Goal: Task Accomplishment & Management: Use online tool/utility

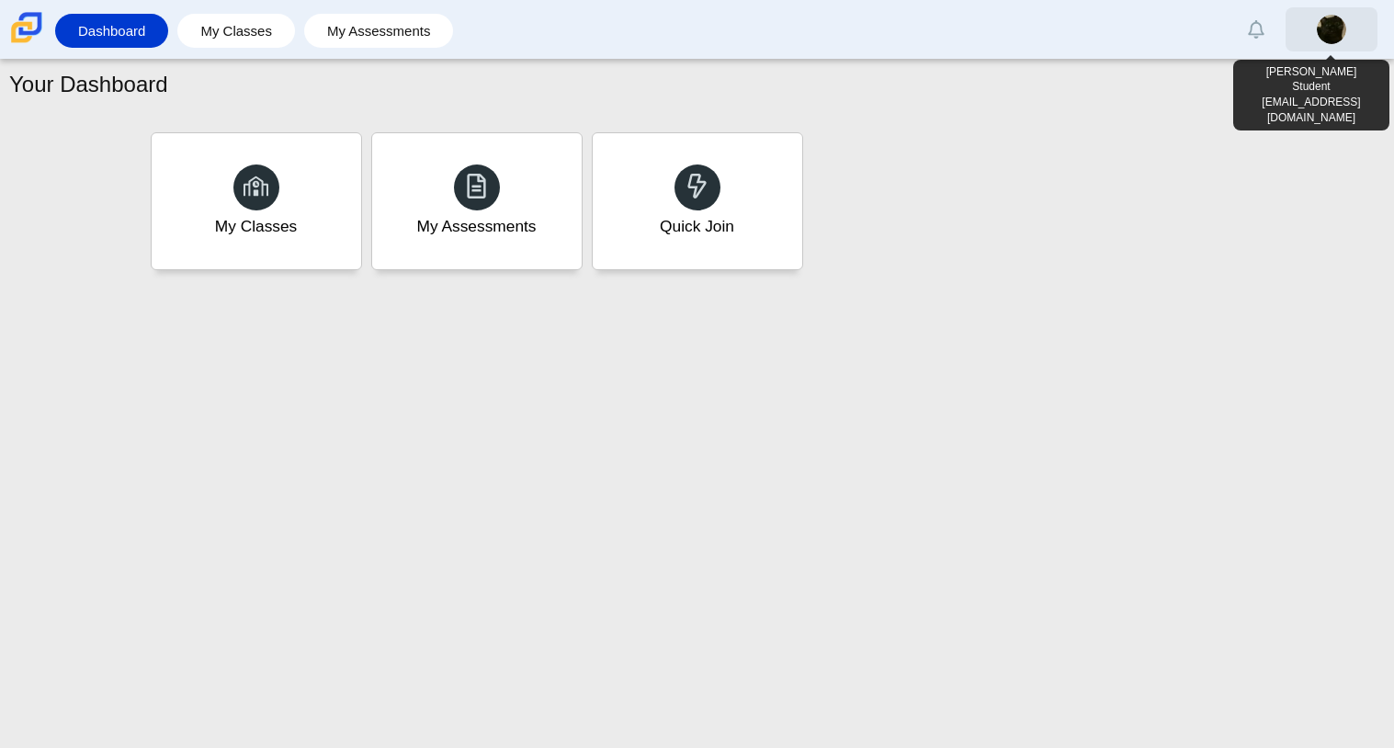
click at [1306, 28] on link at bounding box center [1331, 29] width 92 height 44
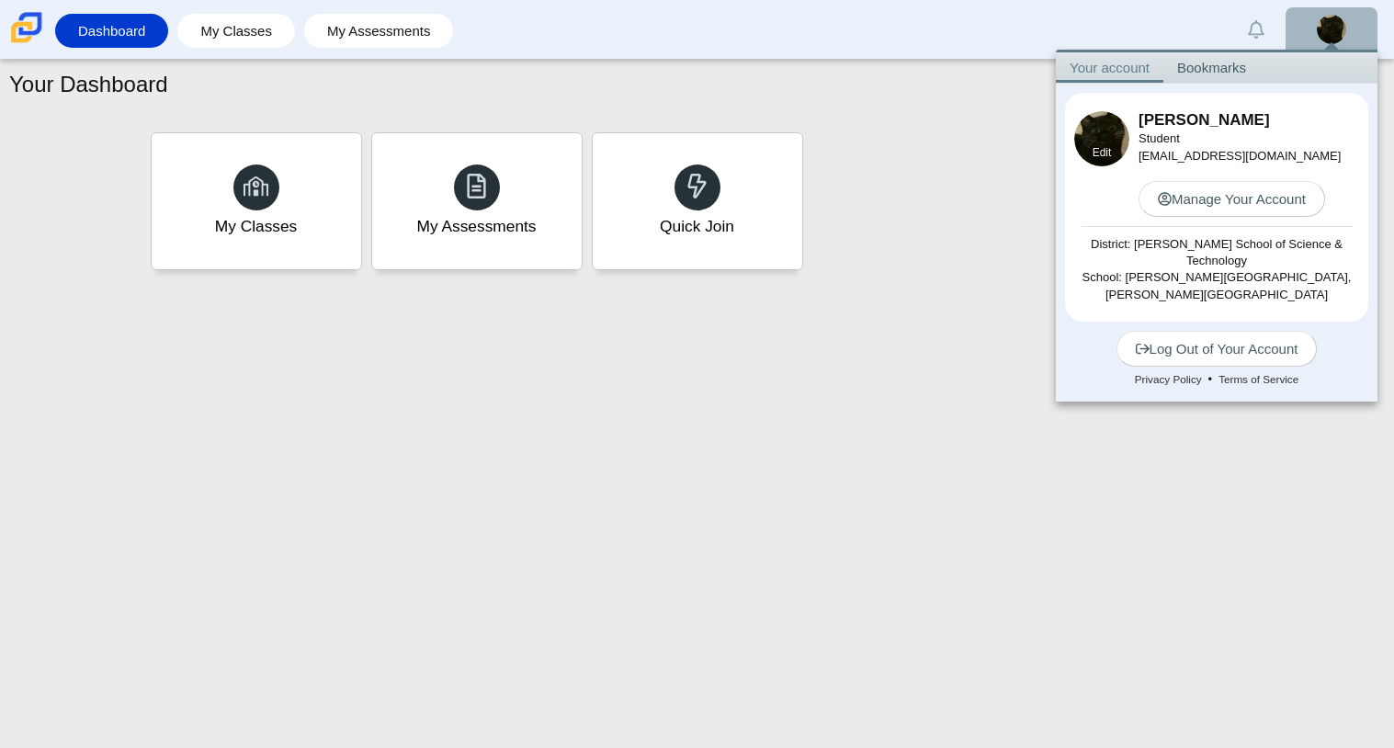
click at [1116, 156] on div "Edit" at bounding box center [1101, 153] width 55 height 28
click at [1106, 151] on link "Edit" at bounding box center [1101, 153] width 19 height 16
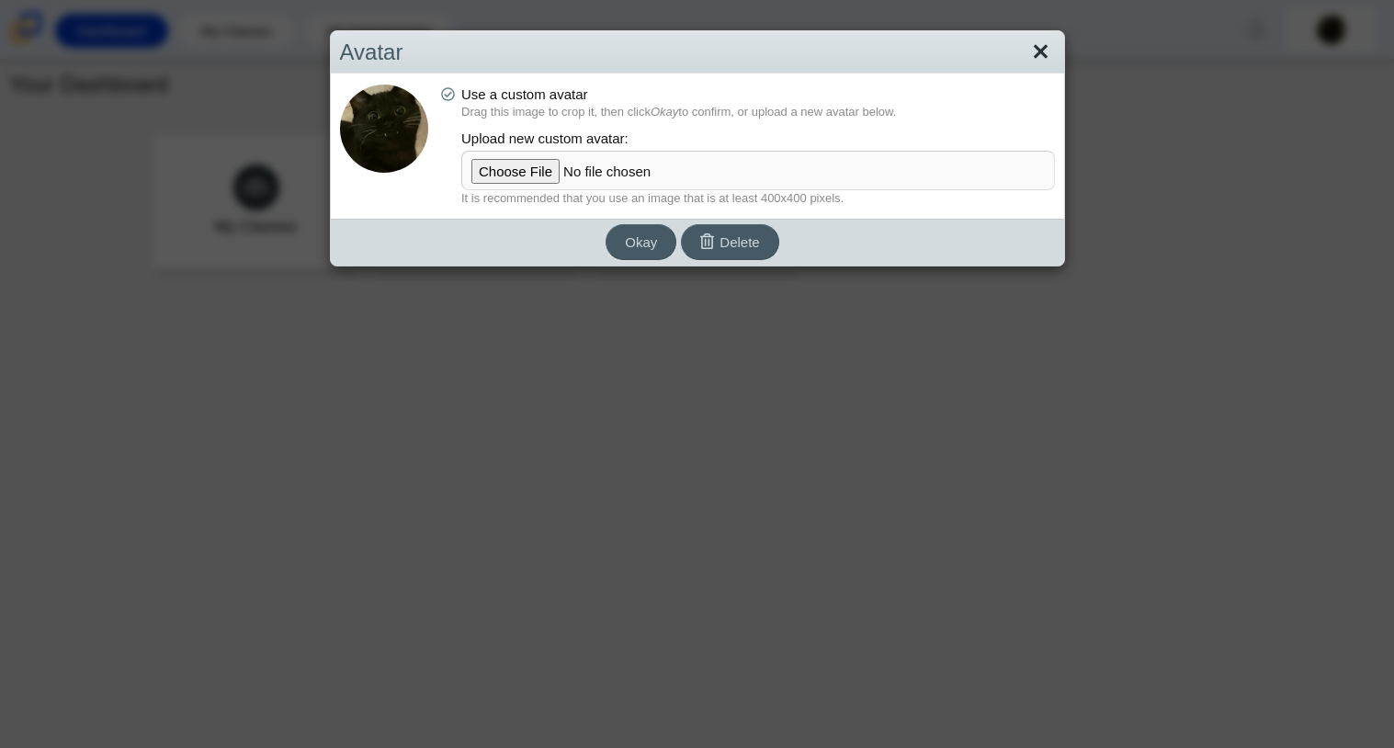
click at [1037, 53] on link "Close" at bounding box center [1040, 52] width 28 height 31
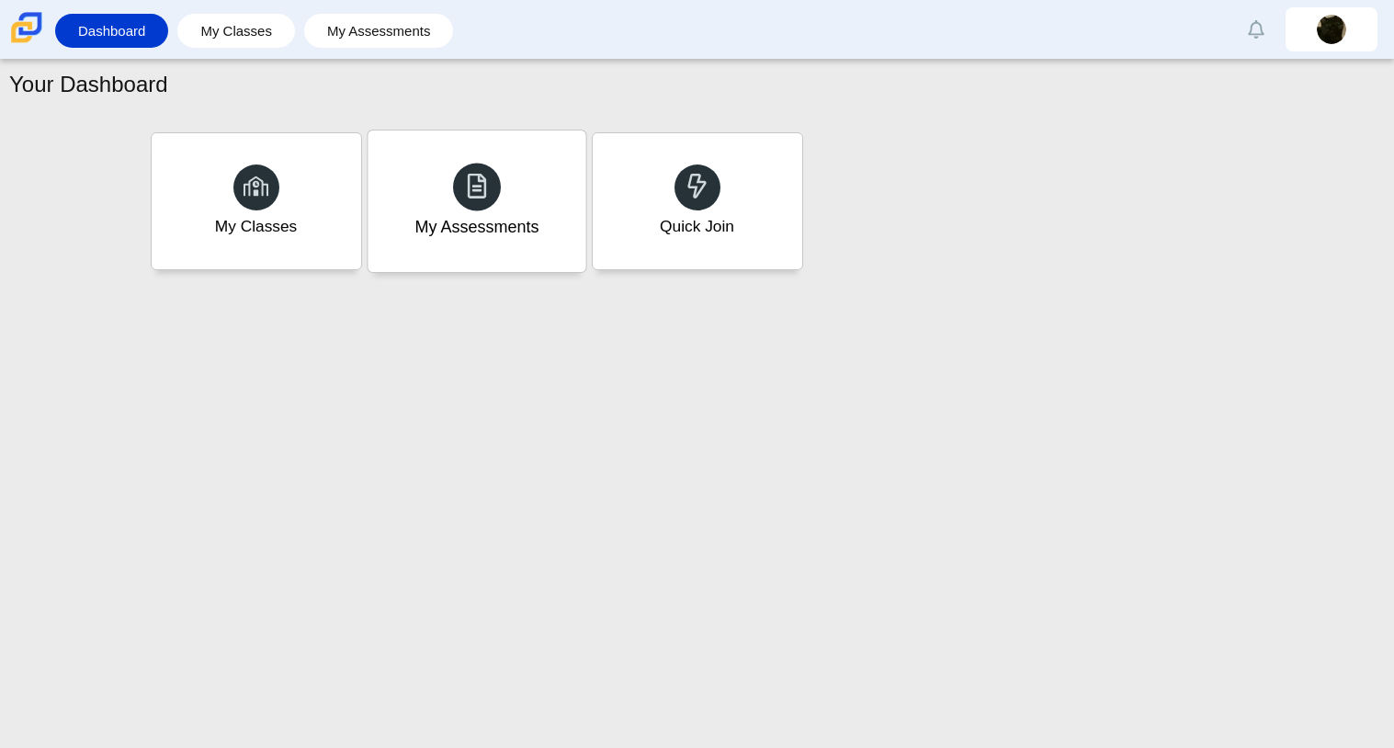
click at [525, 138] on div "My Assessments" at bounding box center [477, 200] width 218 height 141
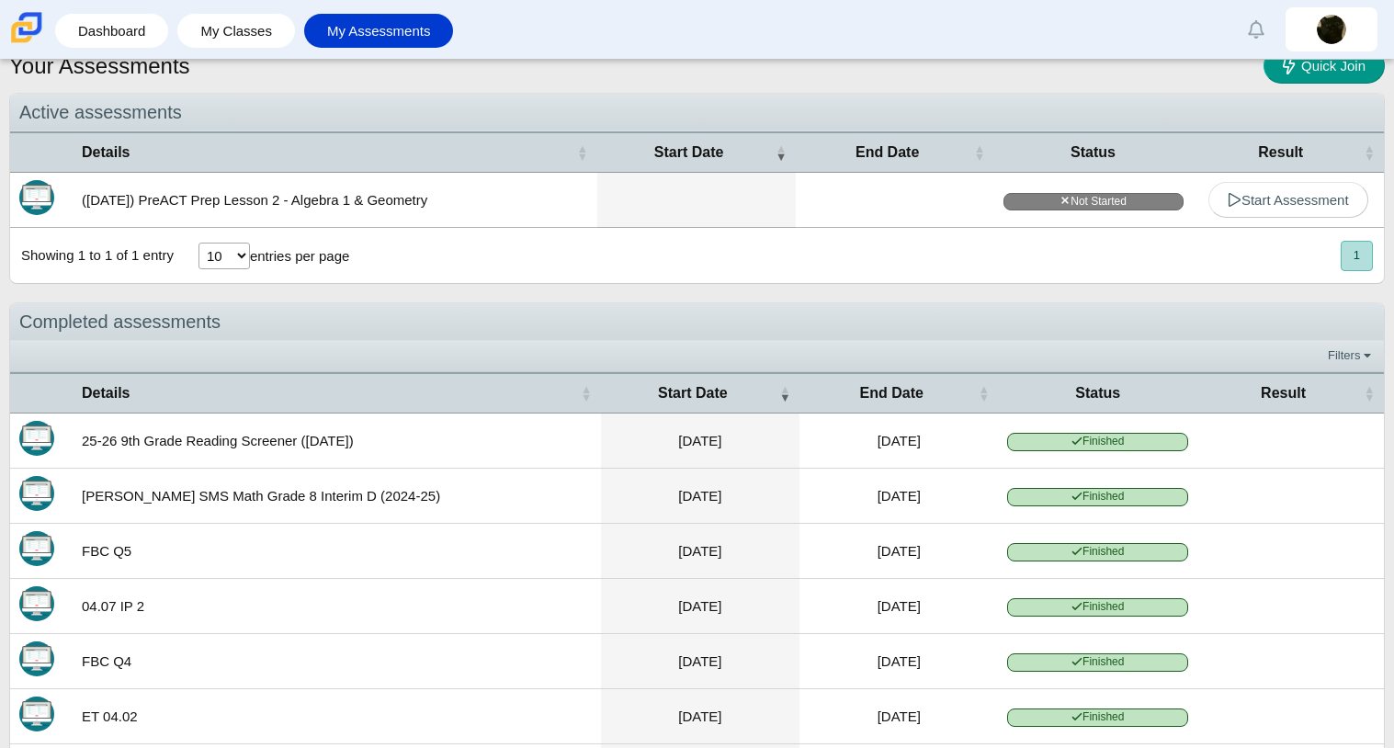
scroll to position [20, 0]
click at [1292, 199] on span "Start Assessment" at bounding box center [1288, 201] width 121 height 16
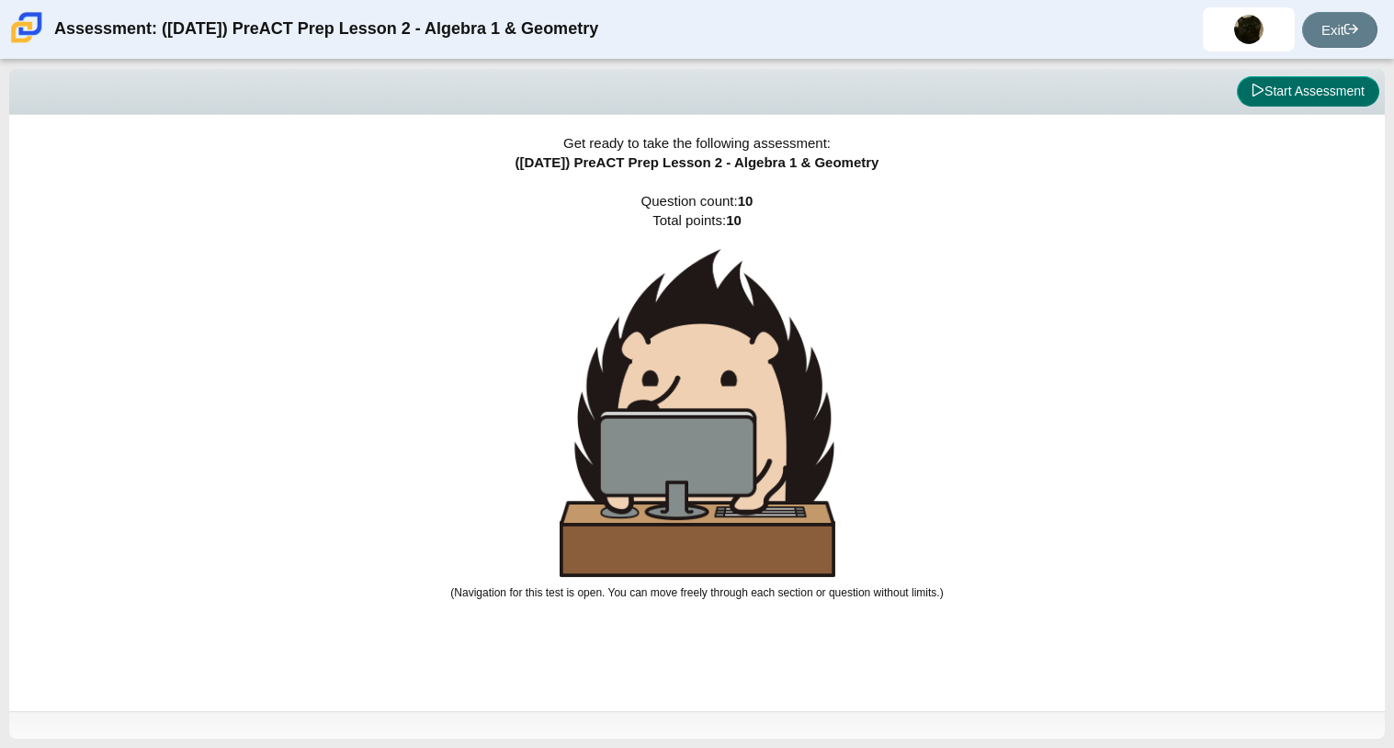
click at [1296, 93] on button "Start Assessment" at bounding box center [1308, 91] width 142 height 31
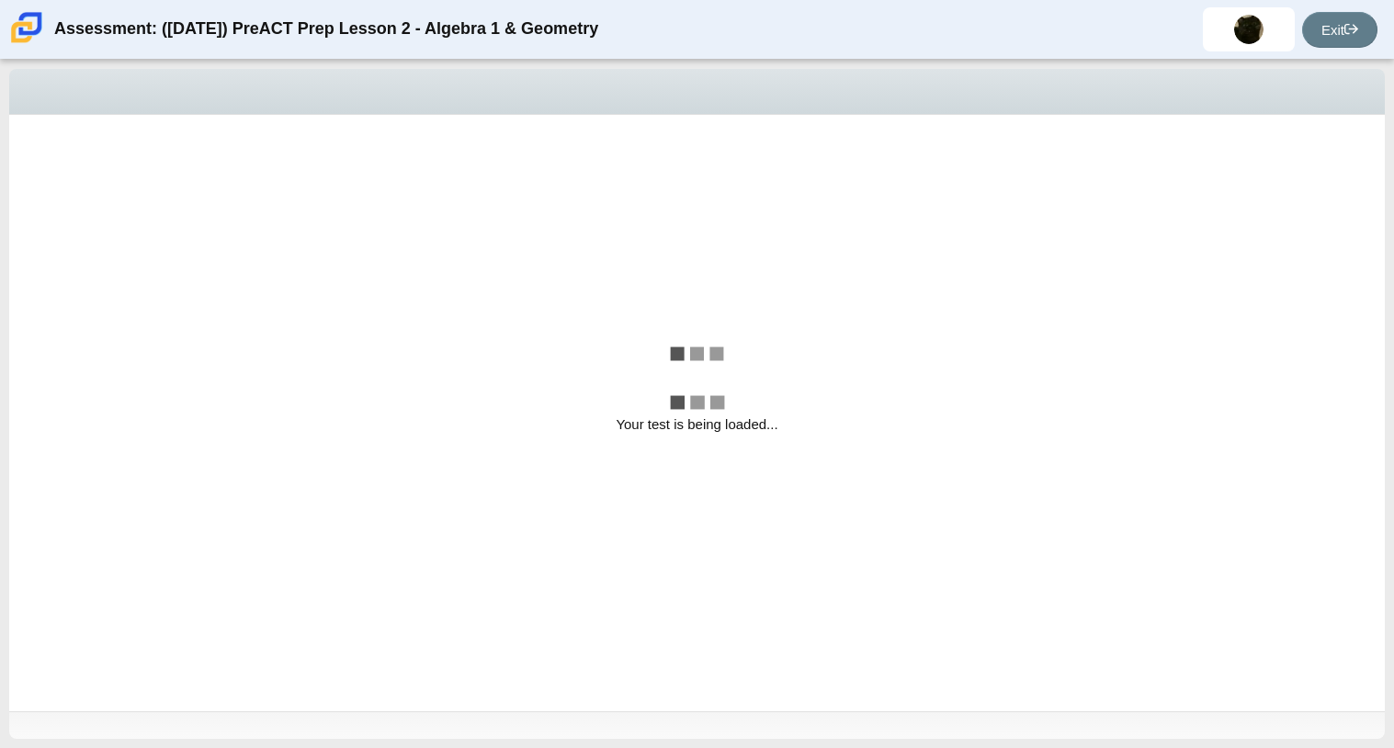
select select "bbf5d072-3e0b-44c4-9a12-6e7c9033f65b"
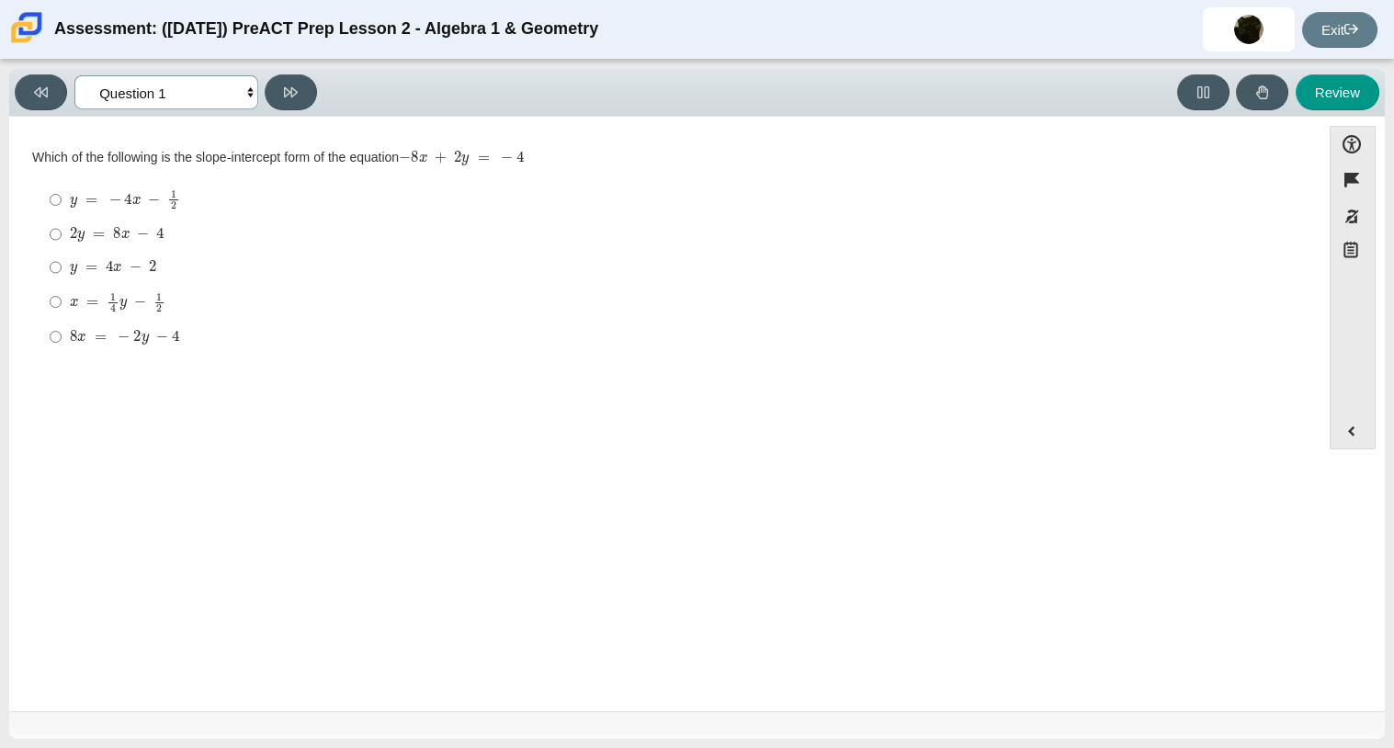
click at [173, 106] on select "Questions Question 1 Question 2 Question 3 Question 4 Question 5 Question 6 Que…" at bounding box center [166, 92] width 184 height 34
click at [180, 93] on select "Questions Question 1 Question 2 Question 3 Question 4 Question 5 Question 6 Que…" at bounding box center [166, 92] width 184 height 34
click at [95, 196] on mjx-c "Assessment items" at bounding box center [91, 200] width 12 height 10
click at [62, 196] on input "y = − 4 x − 1 2 y = − 4 x − 1 2" at bounding box center [56, 200] width 12 height 36
radio input "true"
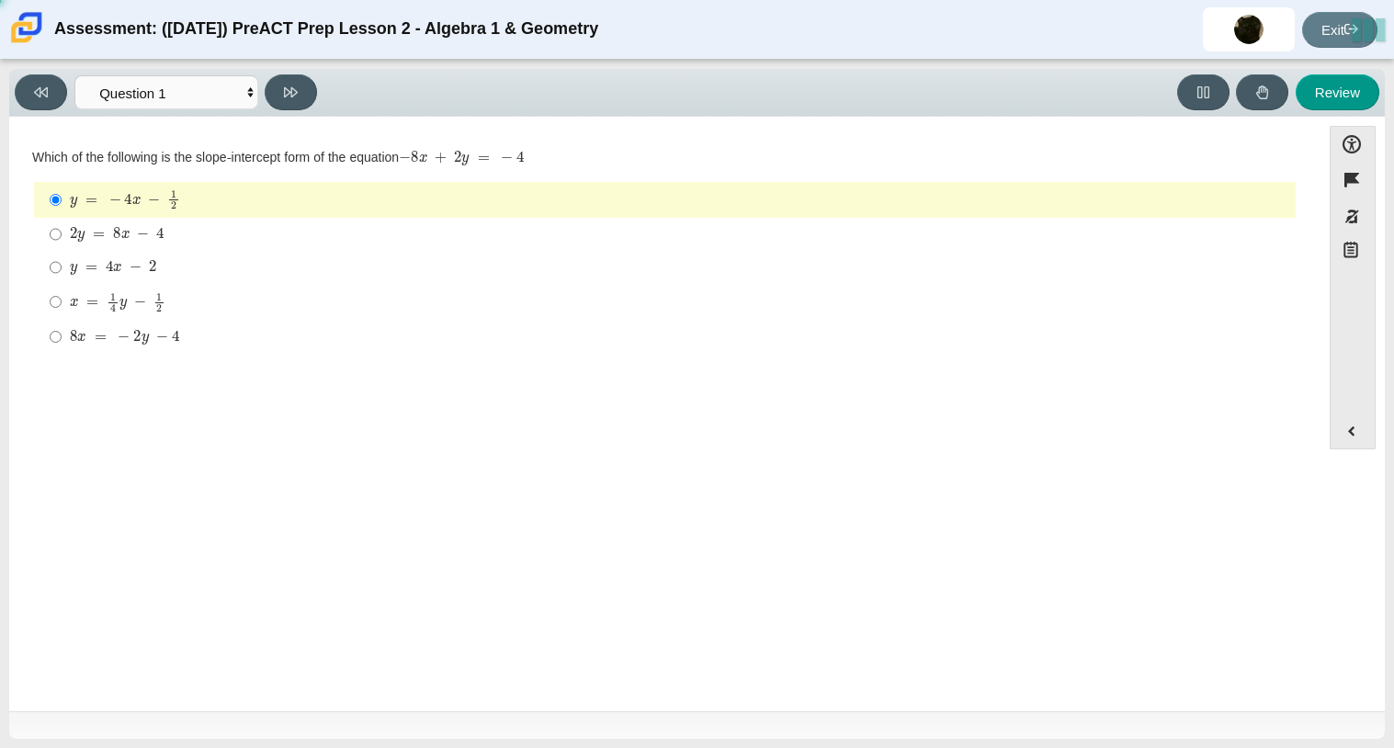
click at [94, 231] on mjx-c "Assessment items" at bounding box center [99, 234] width 12 height 10
click at [62, 231] on input "2 y = 8 x − 4 2 y = 8 x − 4" at bounding box center [56, 234] width 12 height 33
radio input "true"
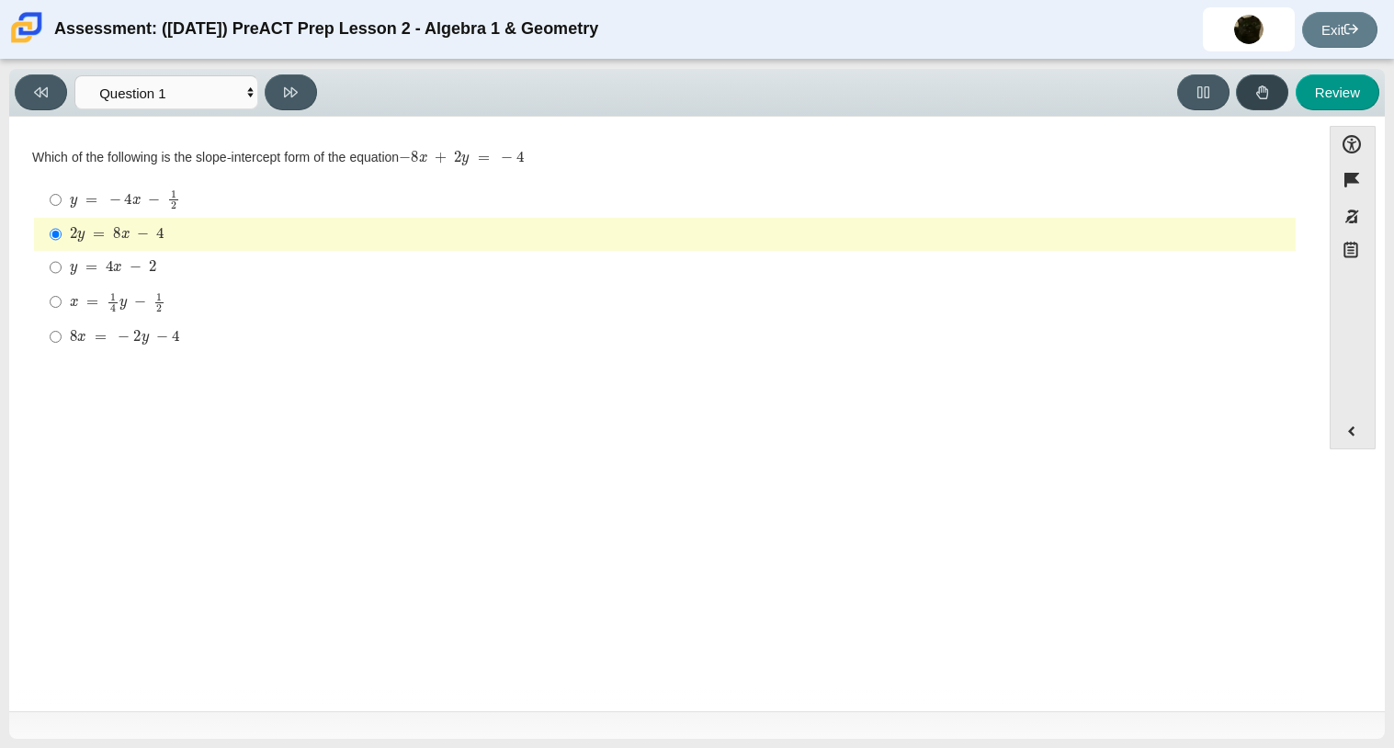
click at [1267, 85] on icon at bounding box center [1262, 92] width 14 height 14
click at [128, 275] on mjx-math "Assessment items" at bounding box center [113, 268] width 86 height 16
click at [62, 275] on input "y = 4 x − 2 y = 4 x − 2" at bounding box center [56, 267] width 12 height 33
radio input "true"
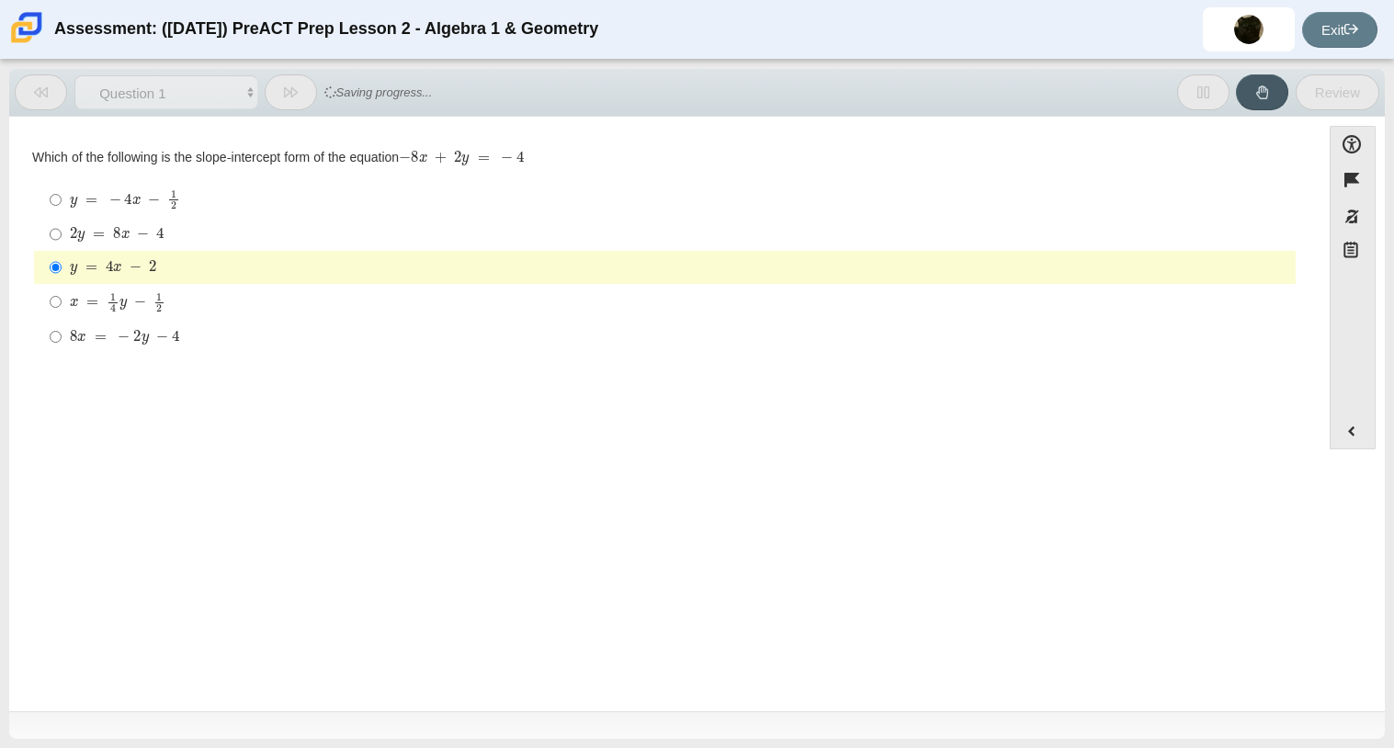
click at [96, 361] on div "Question Which of the following is the slope-intercept form of the equation − 8…" at bounding box center [664, 255] width 1293 height 222
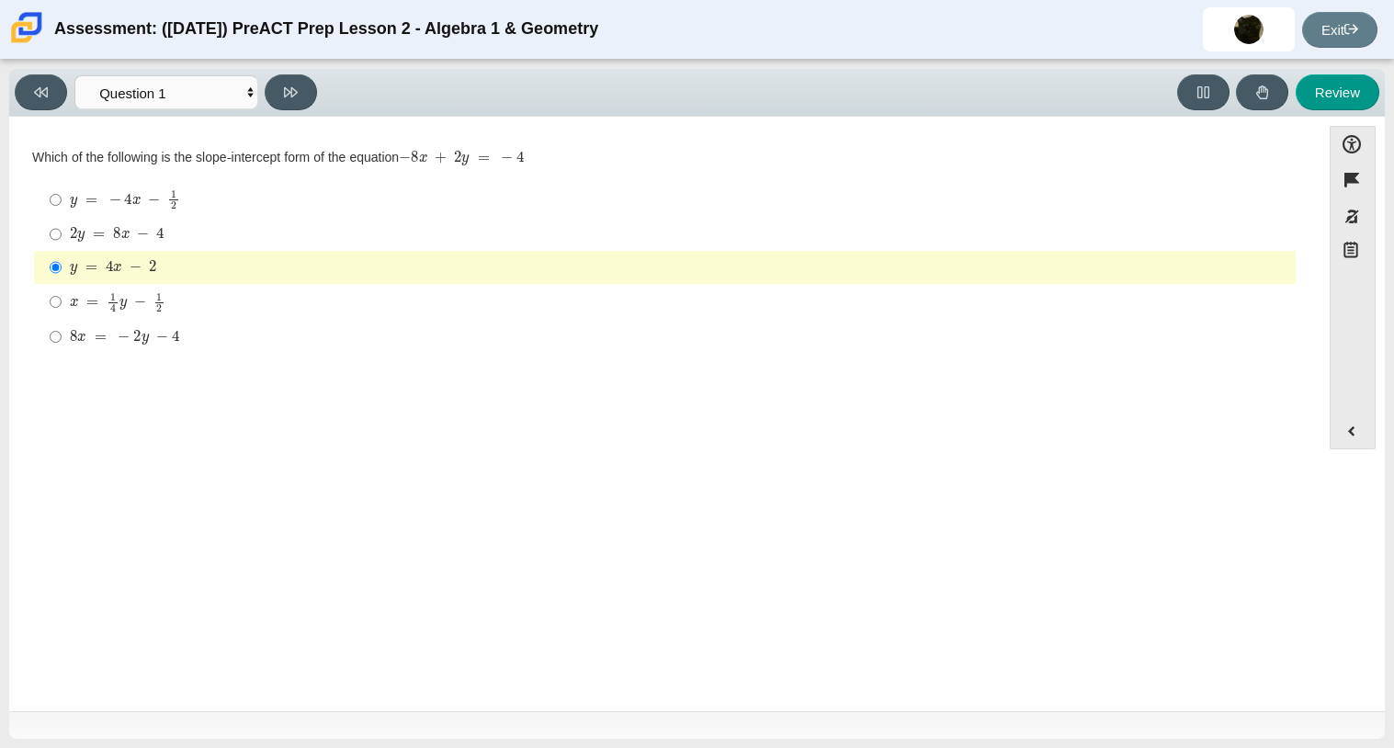
click at [119, 338] on mjx-c "Assessment items" at bounding box center [124, 337] width 12 height 10
click at [62, 338] on input "8 x = − 2 y − 4 8 x = − 2 y − 4" at bounding box center [56, 336] width 12 height 33
radio input "true"
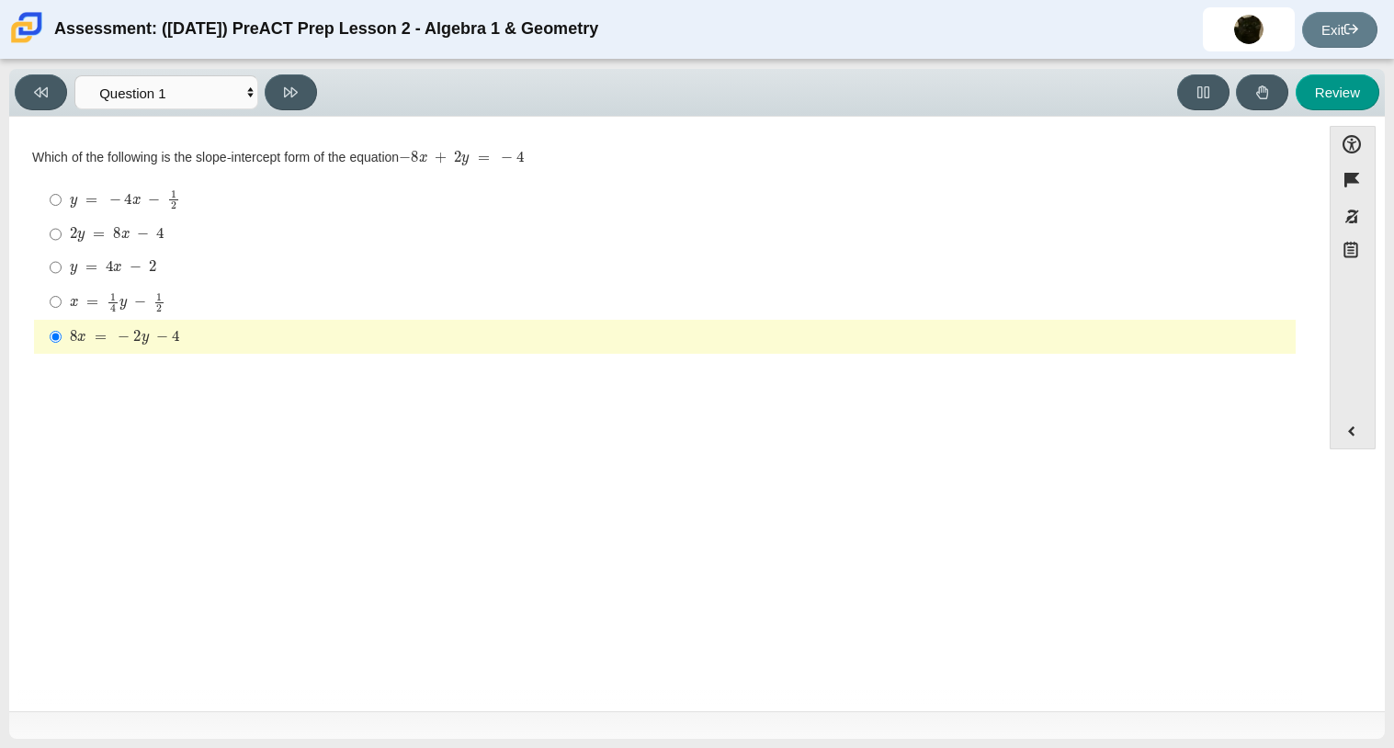
click at [123, 226] on mjx-container "2 y = 8 x − 4" at bounding box center [117, 232] width 95 height 35
click at [62, 226] on input "2 y = 8 x − 4 2 y = 8 x − 4" at bounding box center [56, 234] width 12 height 33
radio input "true"
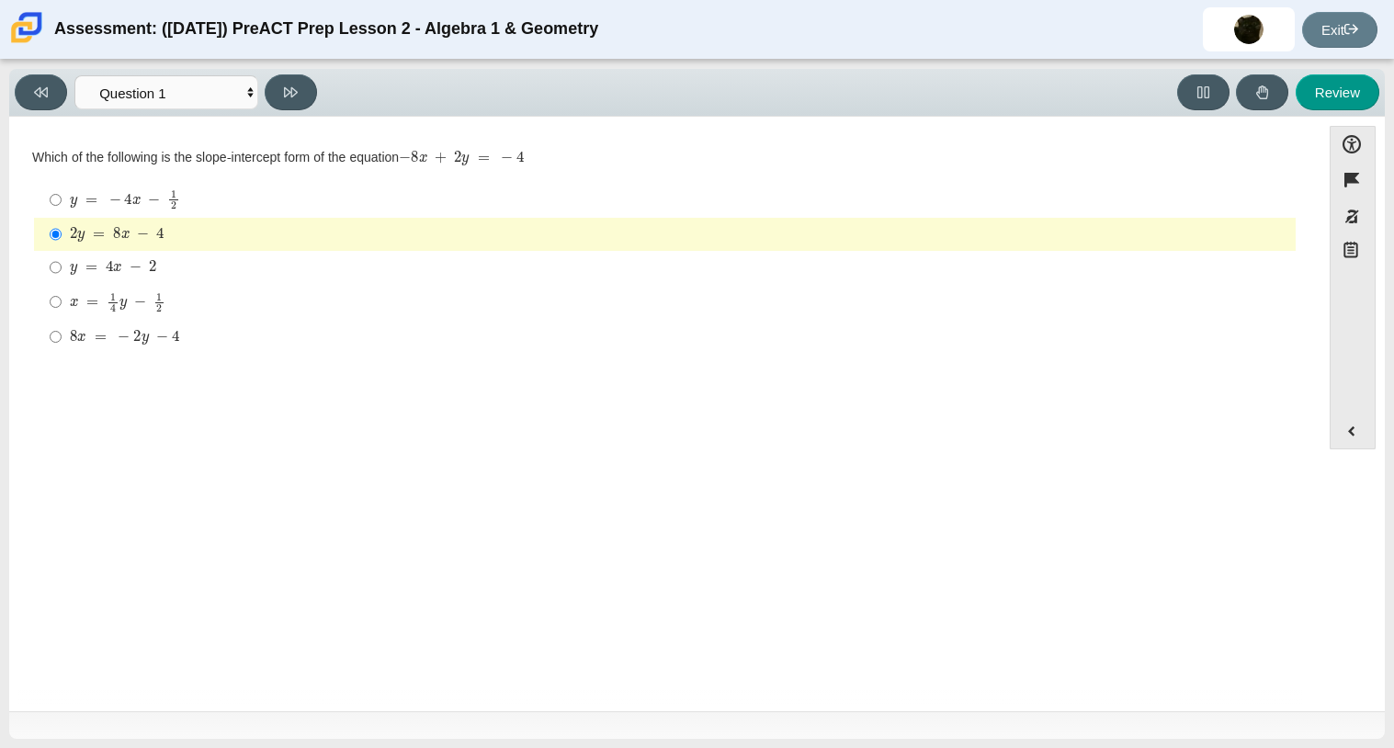
click at [191, 275] on div "y = 4 x − 2" at bounding box center [679, 267] width 1218 height 18
click at [62, 275] on input "y = 4 x − 2 y = 4 x − 2" at bounding box center [56, 267] width 12 height 33
radio input "true"
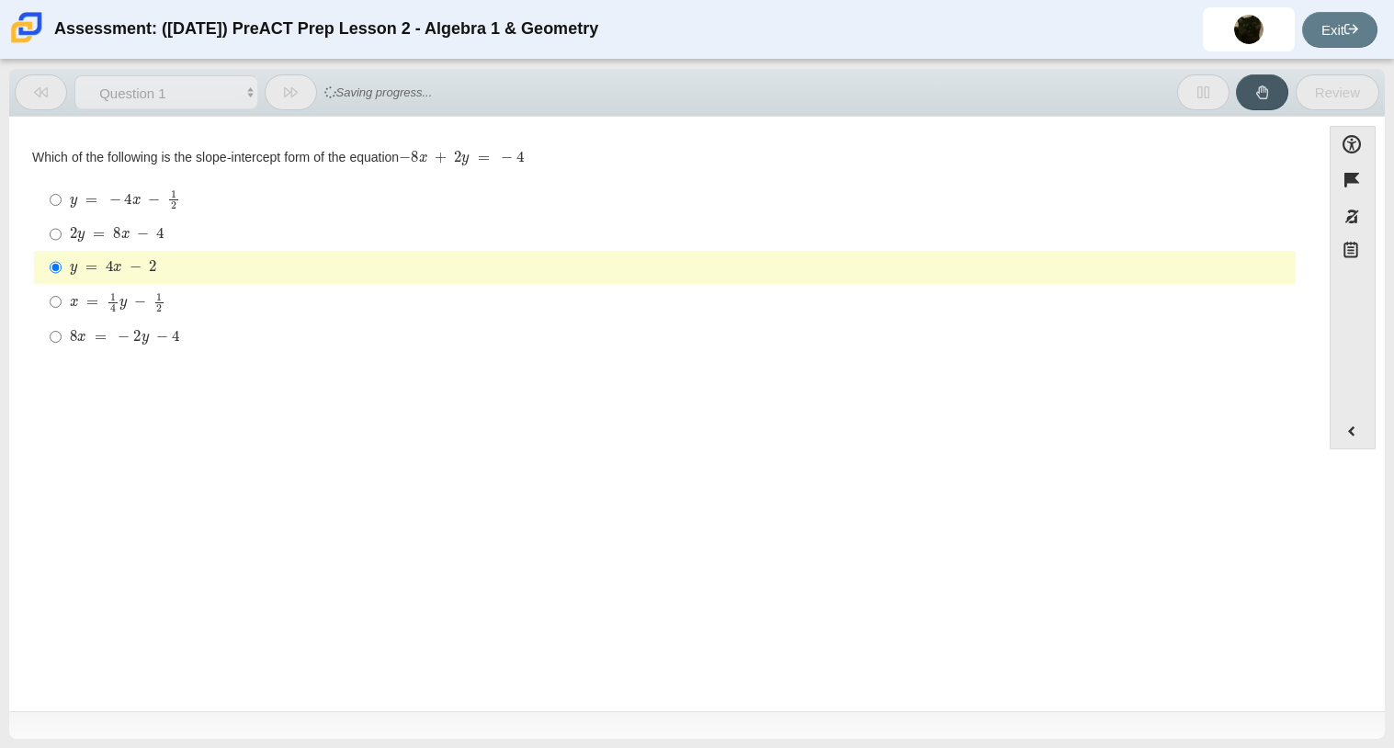
click at [194, 301] on div "x = 1 4 y − 1 2" at bounding box center [679, 302] width 1218 height 20
click at [62, 301] on input "x = 1 4 y − 1 2 x = 1 4 y − 1 2" at bounding box center [56, 302] width 12 height 36
radio input "true"
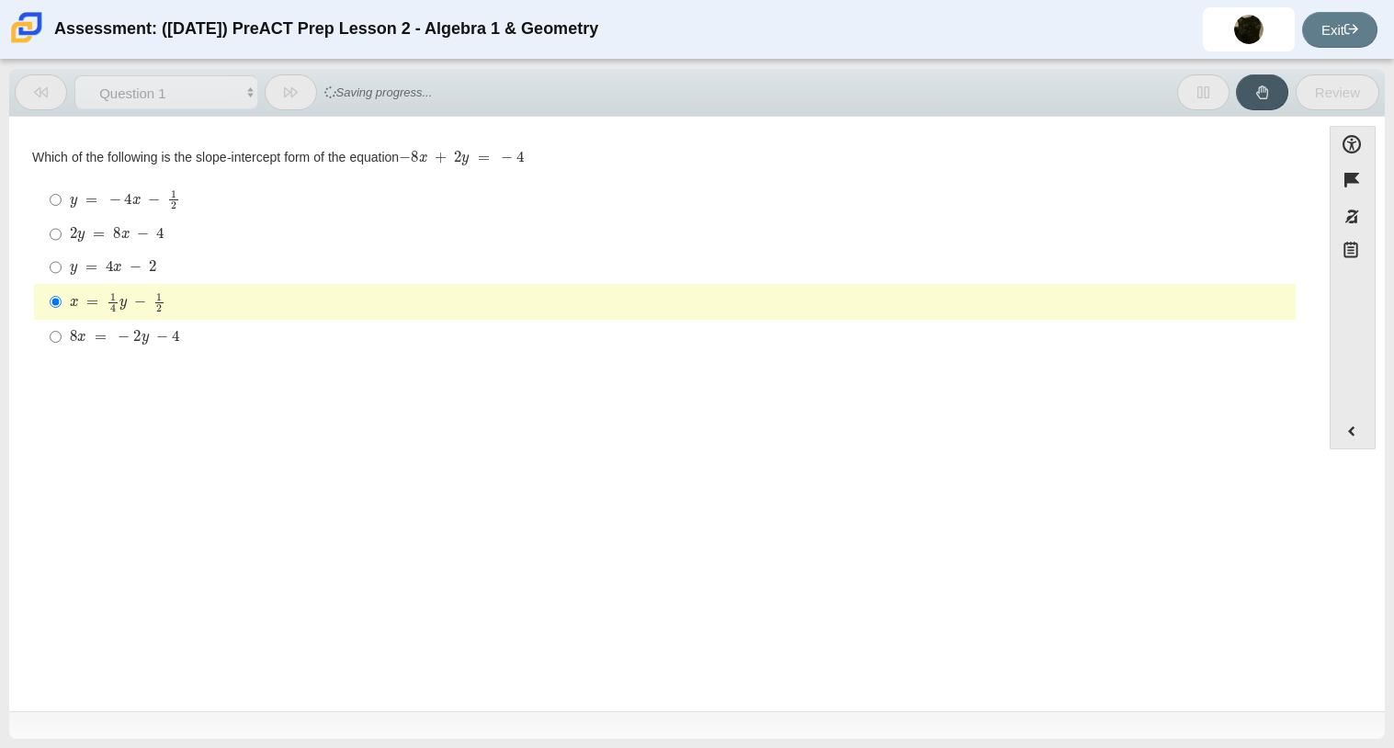
click at [175, 209] on mjx-frac "Assessment items" at bounding box center [173, 199] width 12 height 18
click at [62, 209] on input "y = − 4 x − 1 2 y = − 4 x − 1 2" at bounding box center [56, 200] width 12 height 36
radio input "true"
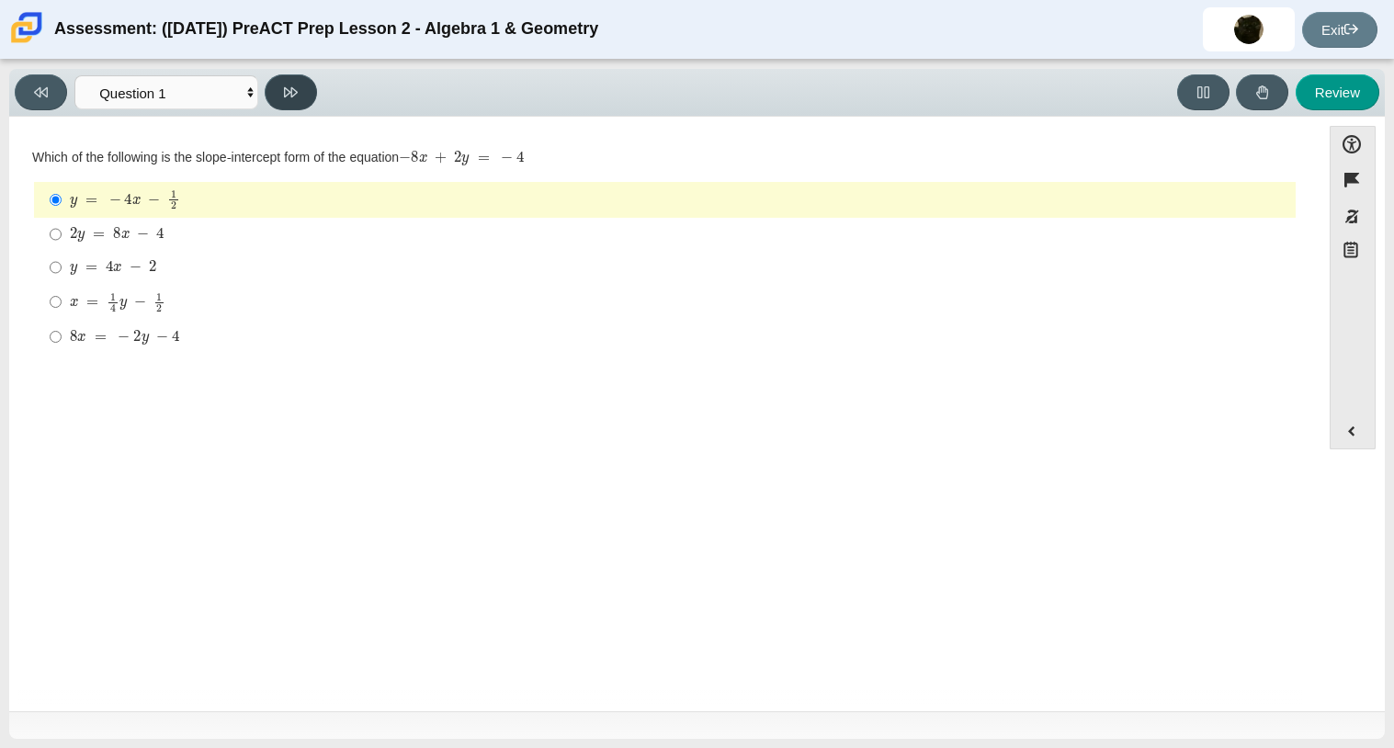
click at [315, 98] on button at bounding box center [291, 92] width 52 height 36
select select "ed62e223-81bd-4cbf-ab48-ab975844bd1f"
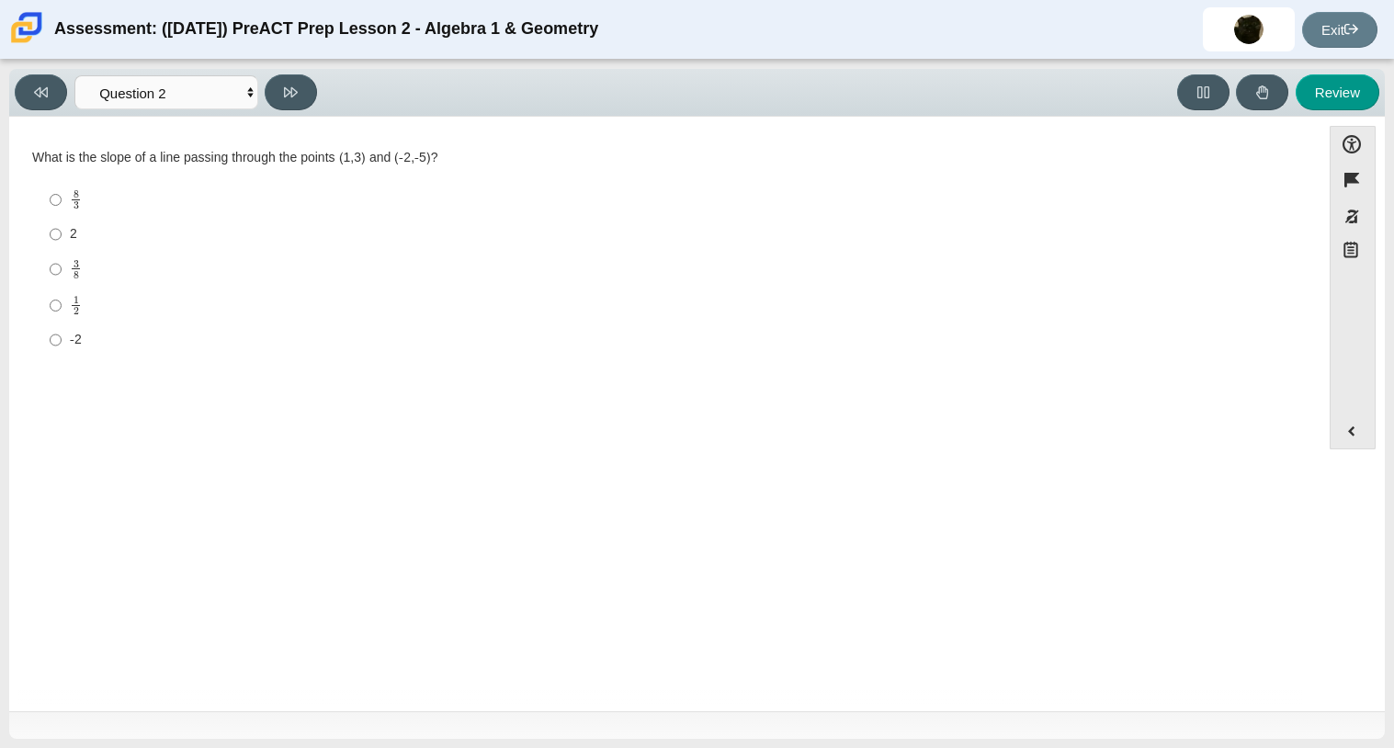
click at [77, 208] on mjx-c "Assessment items" at bounding box center [77, 204] width 6 height 7
click at [62, 208] on input "8 3 8 thirds" at bounding box center [56, 200] width 12 height 36
radio input "true"
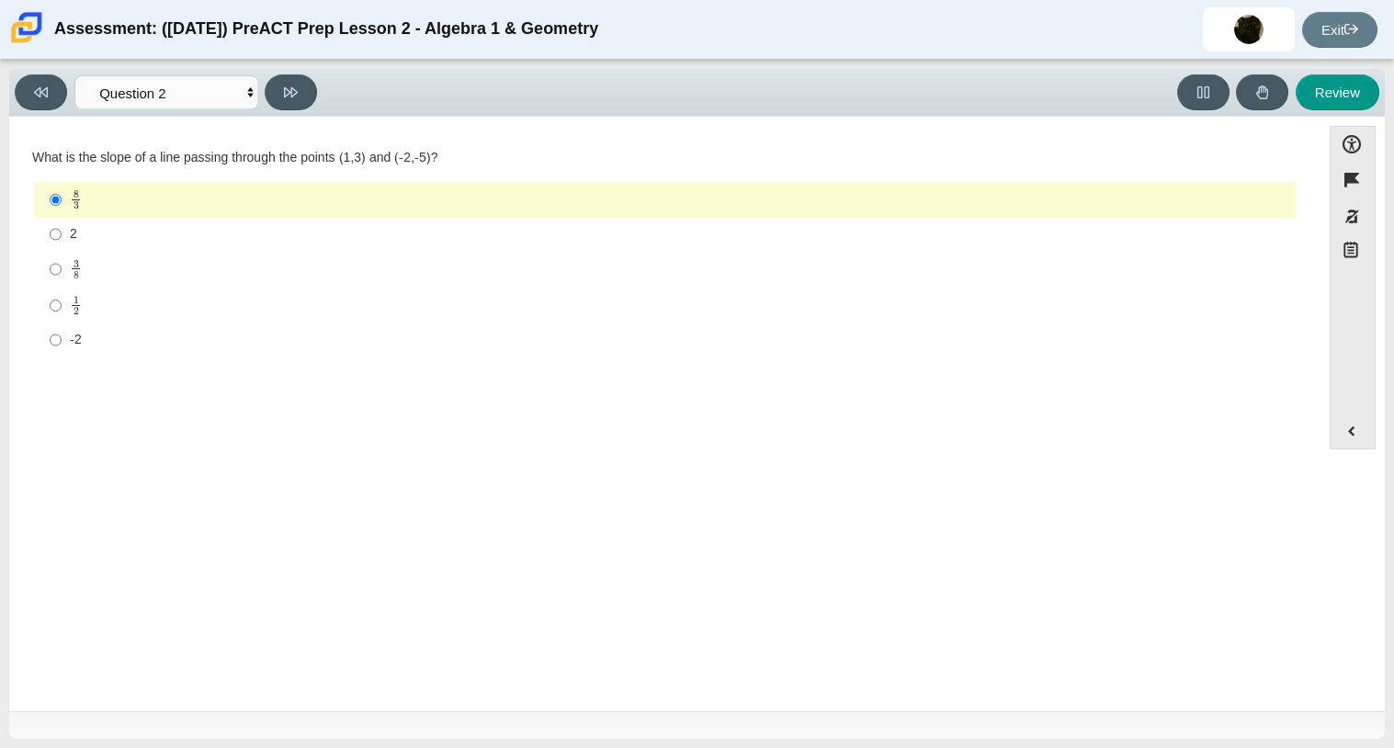
click at [80, 245] on label "2 2" at bounding box center [666, 234] width 1259 height 33
click at [62, 245] on input "2 2" at bounding box center [56, 234] width 12 height 33
radio input "true"
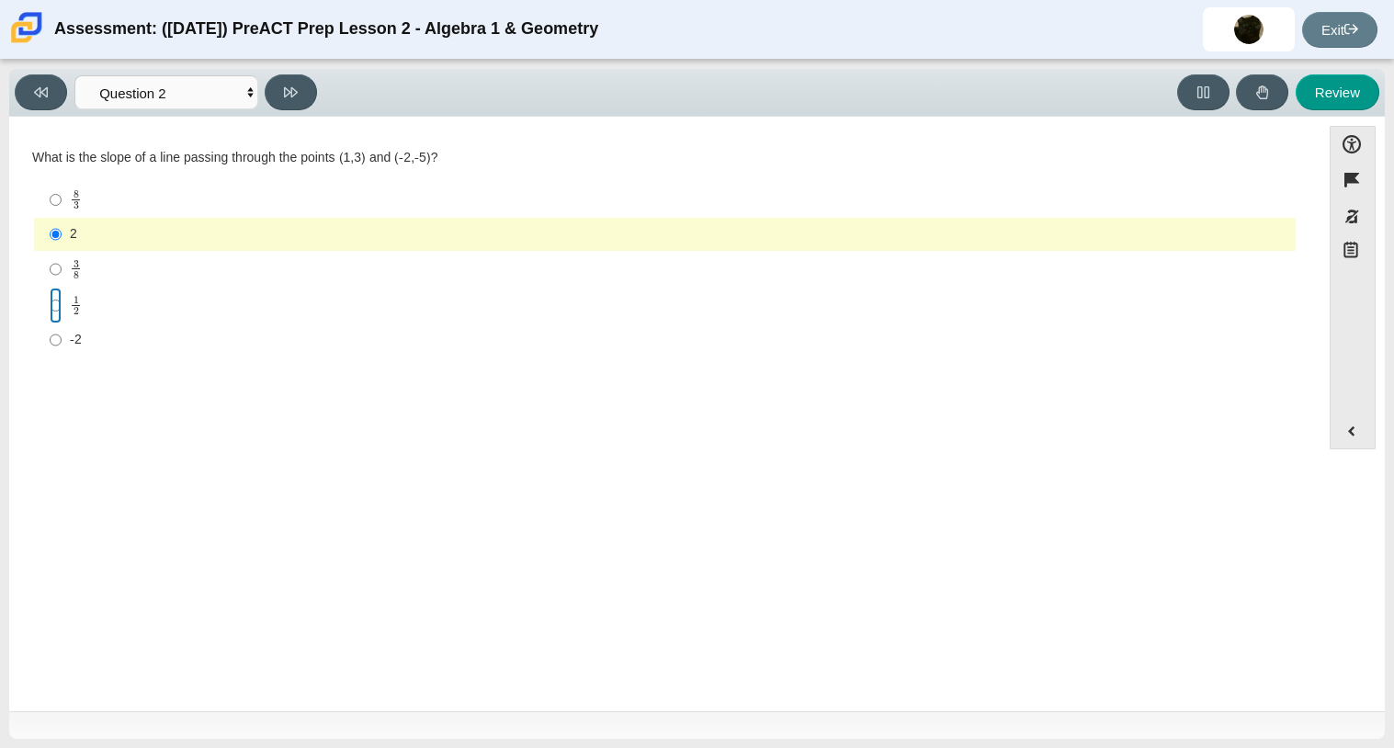
click at [51, 301] on input "1 2 1 half" at bounding box center [56, 306] width 12 height 36
radio input "true"
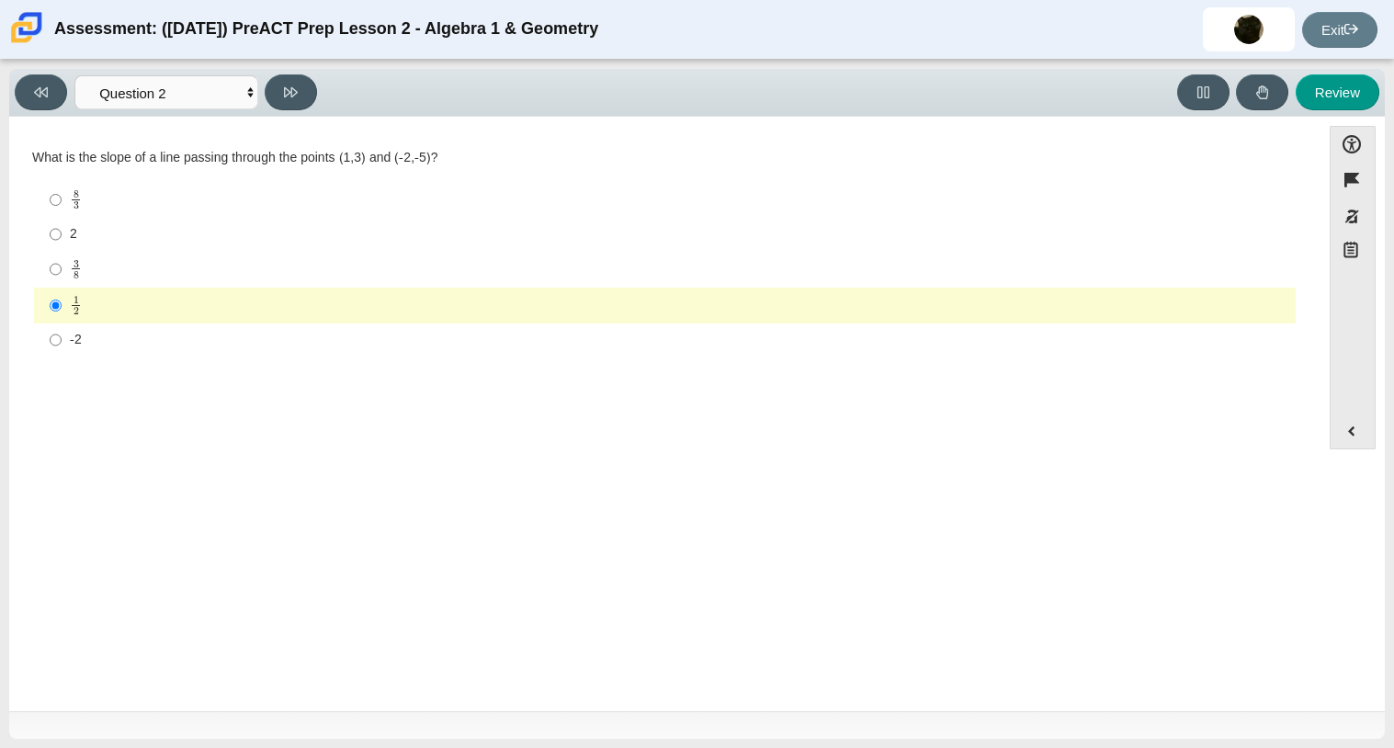
click at [312, 72] on div "Viewing Question 2 of 10 in Pacing Mode Questions Question 1 Question 2 Questio…" at bounding box center [696, 93] width 1375 height 48
click at [300, 77] on button at bounding box center [291, 92] width 52 height 36
select select "97f4f5fa-a52e-4fed-af51-565bfcdf47cb"
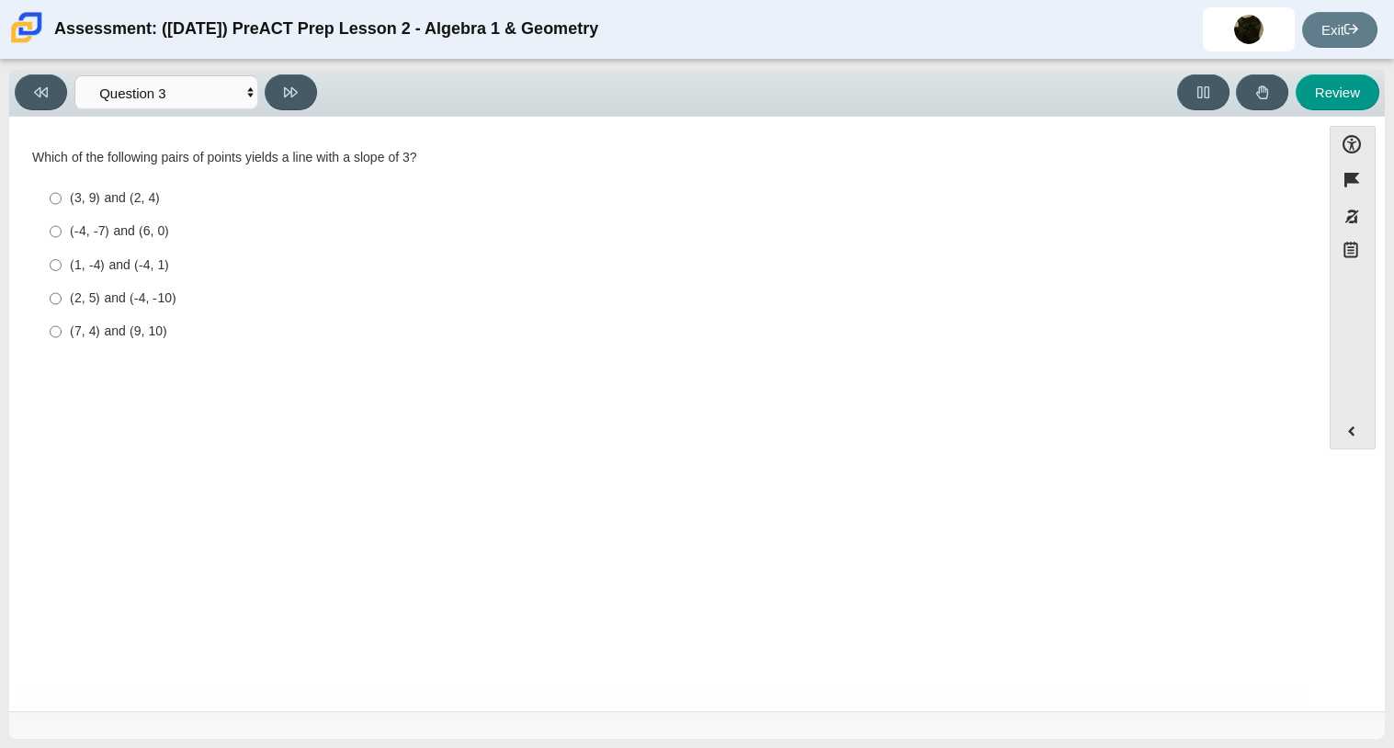
click at [124, 299] on div "(2, 5) and (-4, -10)" at bounding box center [679, 298] width 1218 height 18
click at [62, 299] on input "(2, 5) and (-4, -10) (2, 5) and (-4, -10)" at bounding box center [56, 298] width 12 height 33
radio input "true"
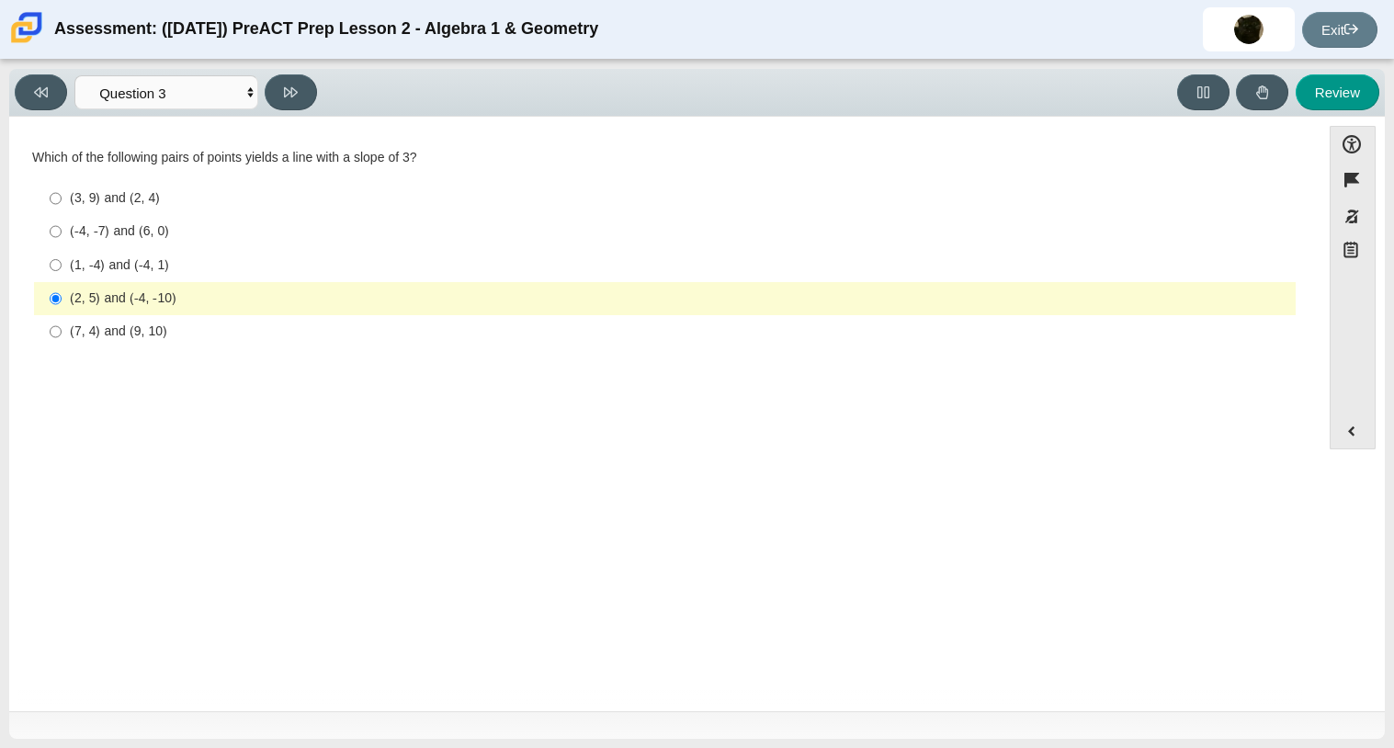
click at [129, 246] on label "(-4, -7) and (6, 0) (-4, -7) and (6, 0)" at bounding box center [666, 231] width 1259 height 33
click at [62, 246] on input "(-4, -7) and (6, 0) (-4, -7) and (6, 0)" at bounding box center [56, 231] width 12 height 33
radio input "true"
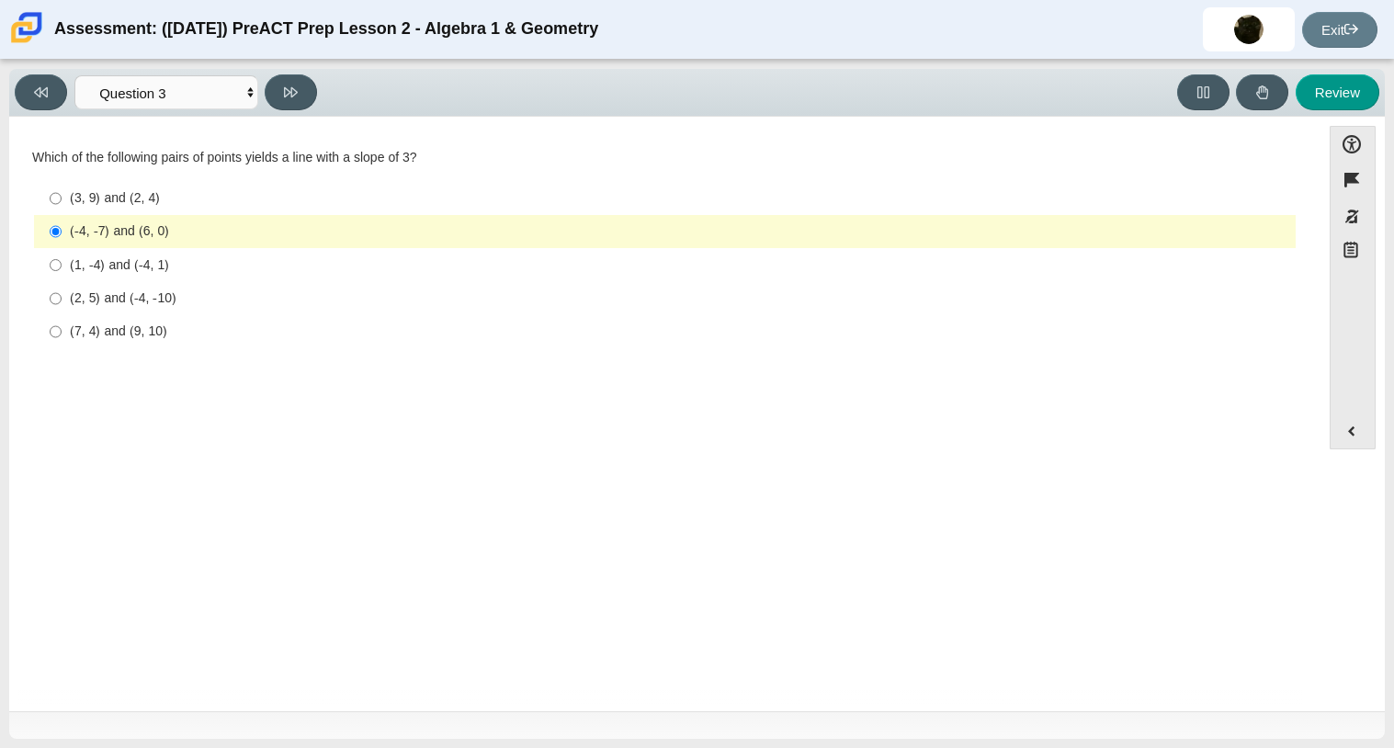
click at [162, 216] on label "(-4, -7) and (6, 0) (-4, -7) and (6, 0)" at bounding box center [666, 231] width 1259 height 33
click at [62, 216] on input "(-4, -7) and (6, 0) (-4, -7) and (6, 0)" at bounding box center [56, 231] width 12 height 33
click at [289, 108] on button at bounding box center [291, 92] width 52 height 36
select select "89427bb7-e313-4f00-988f-8b8255897029"
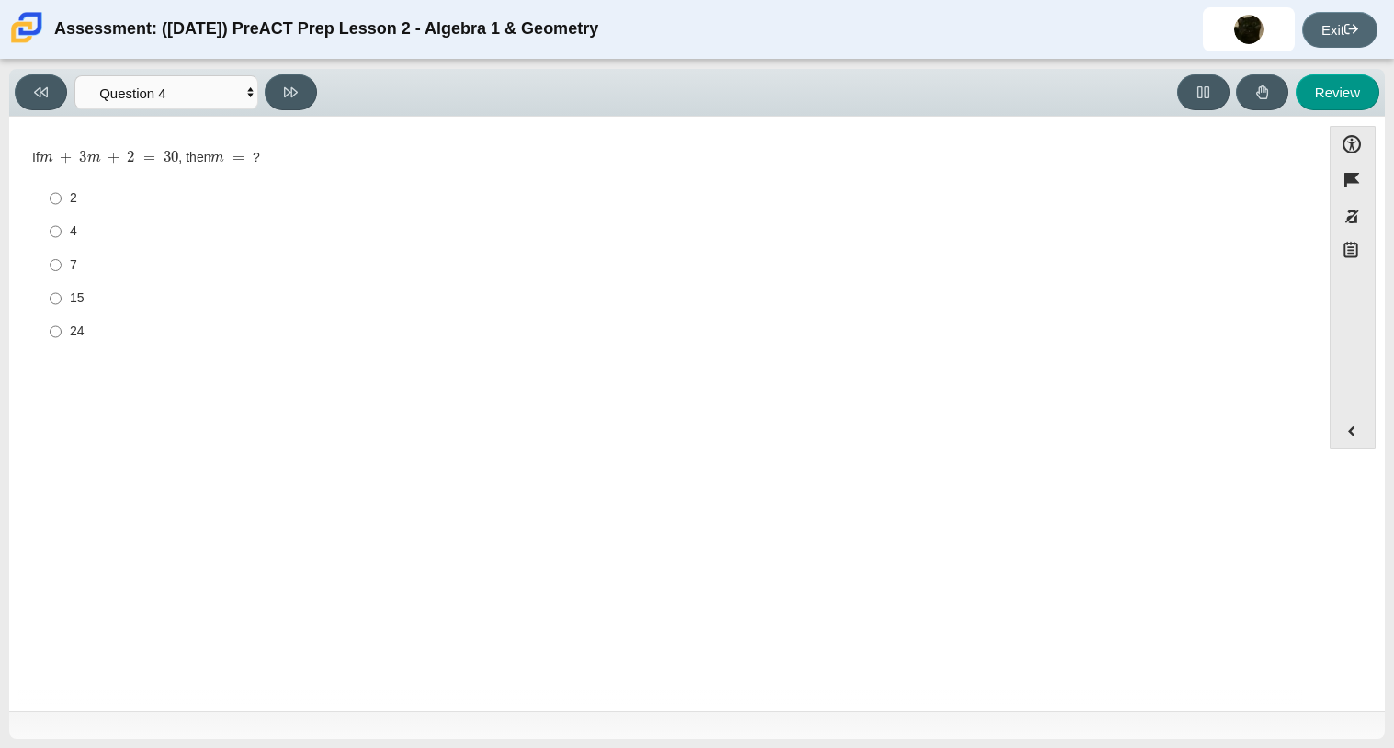
click at [1349, 34] on icon at bounding box center [1351, 29] width 14 height 14
